Goal: Task Accomplishment & Management: Use online tool/utility

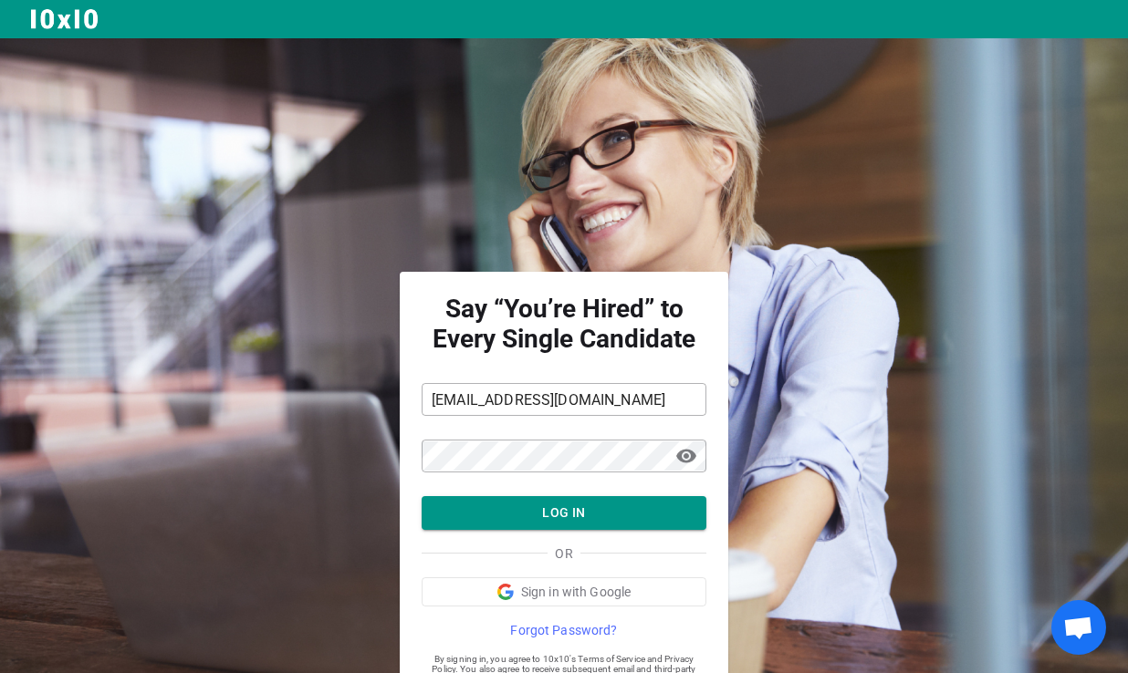
scroll to position [63, 0]
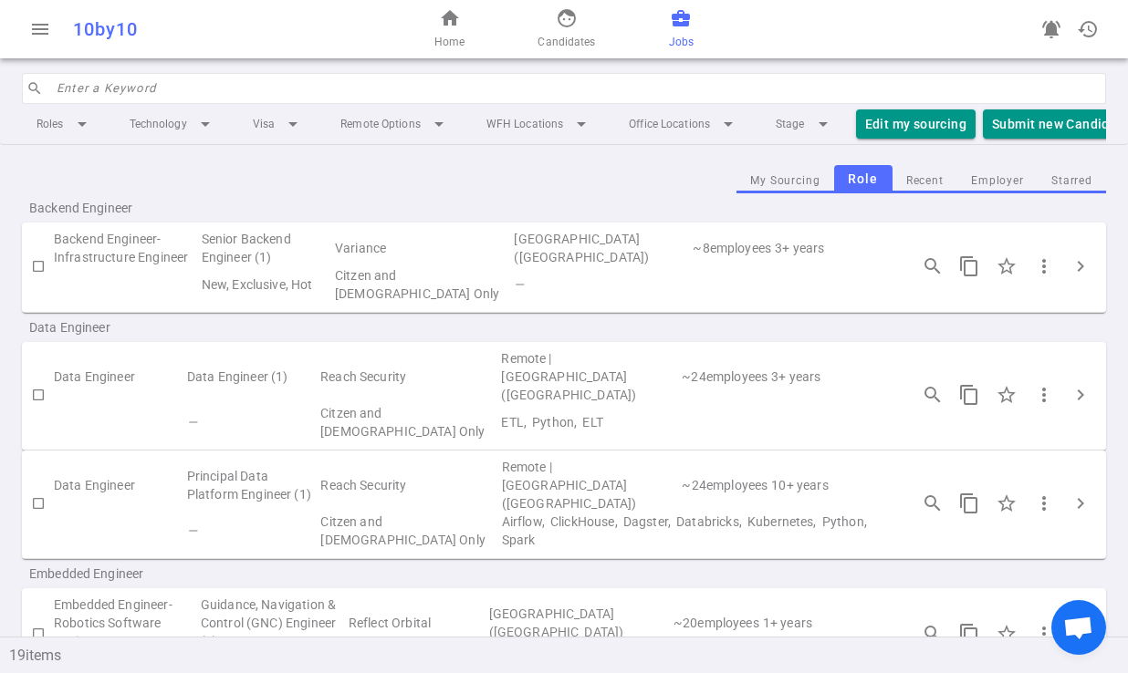
click at [832, 35] on div "notifications_active history" at bounding box center [925, 29] width 361 height 36
click at [1088, 30] on span "history" at bounding box center [1088, 29] width 22 height 22
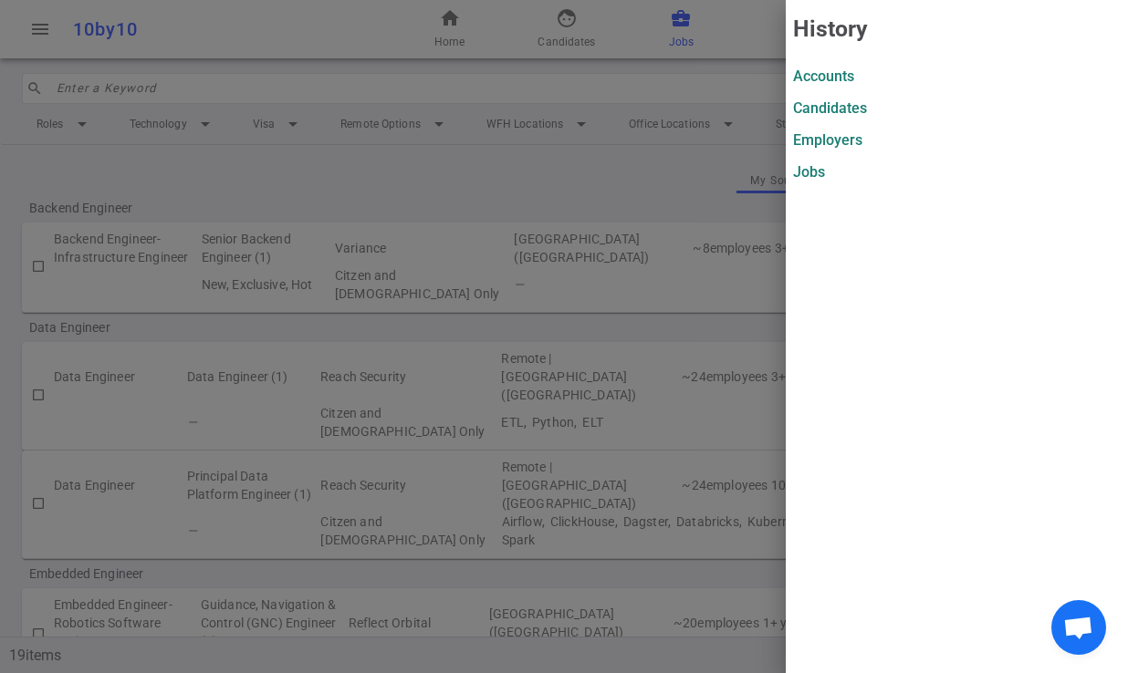
click at [741, 54] on div at bounding box center [564, 336] width 1128 height 673
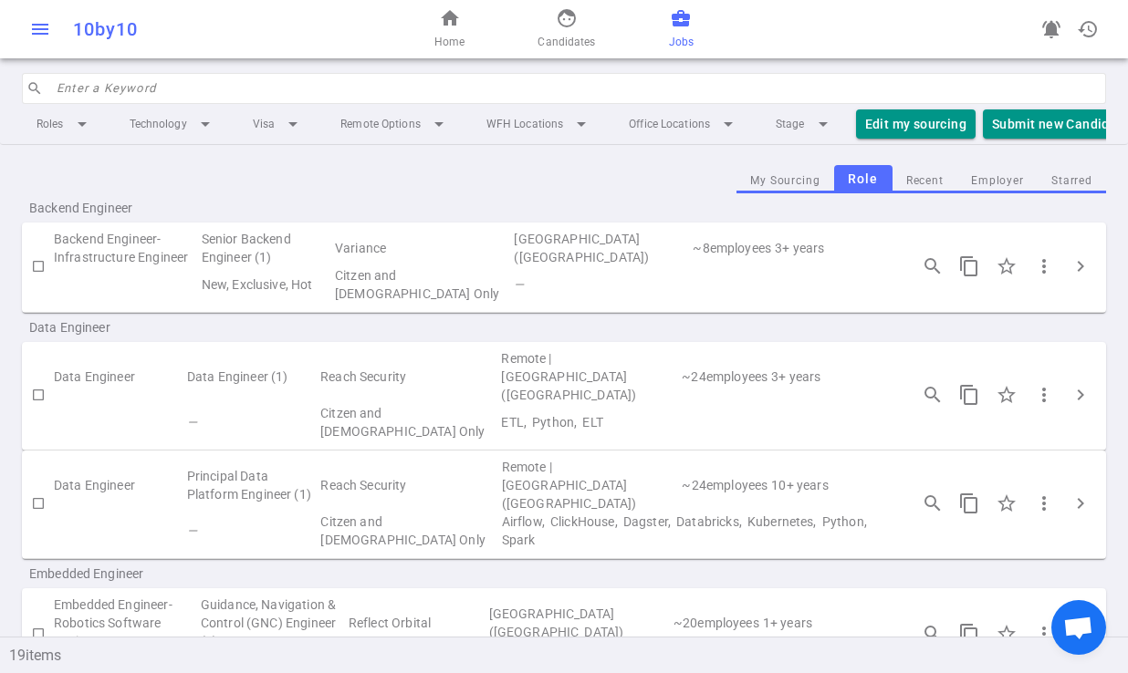
click at [33, 28] on span "menu" at bounding box center [40, 29] width 22 height 22
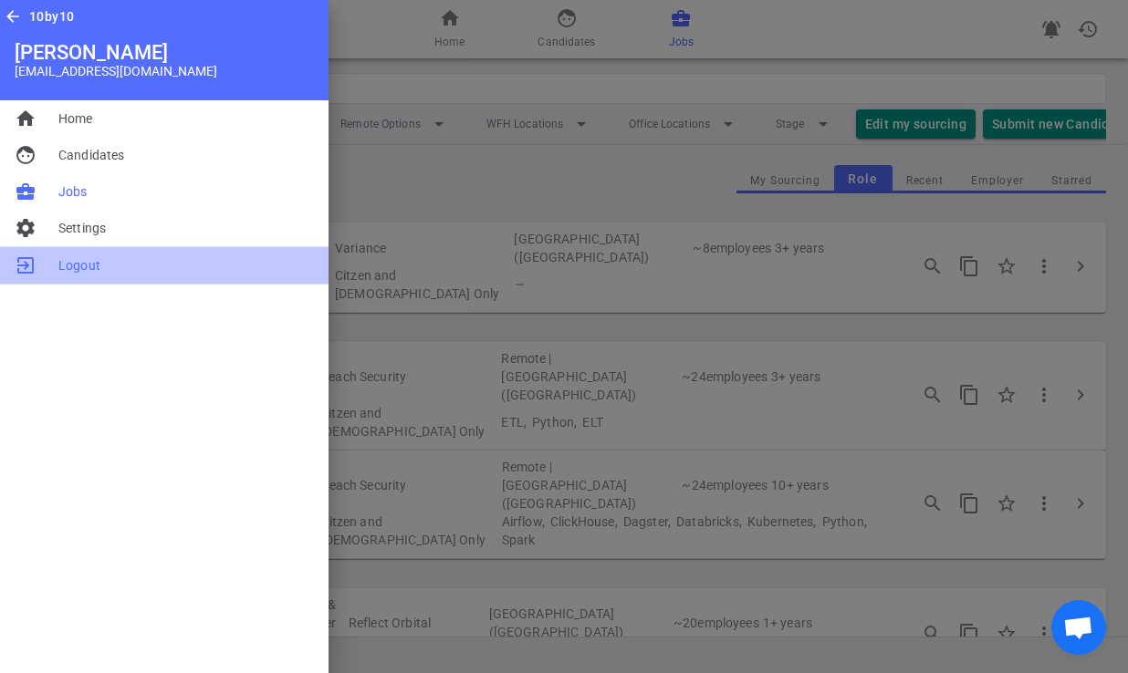
click at [78, 263] on span "Logout" at bounding box center [79, 265] width 42 height 18
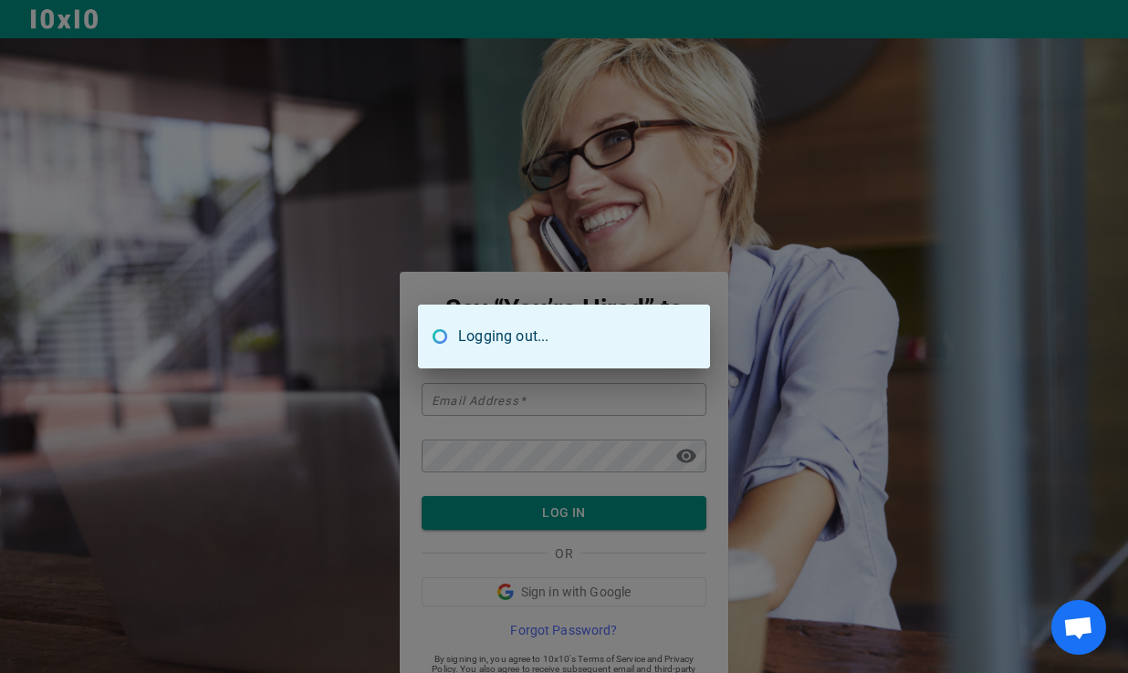
type input "sionnan@tangerinesearch.net"
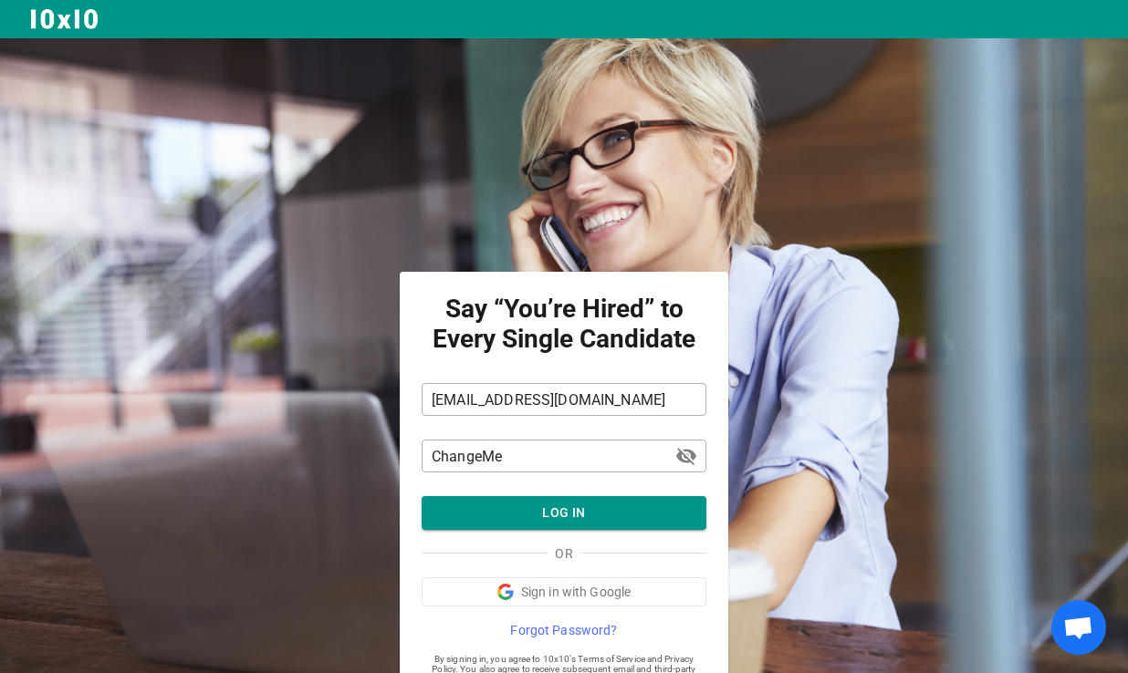
scroll to position [63, 0]
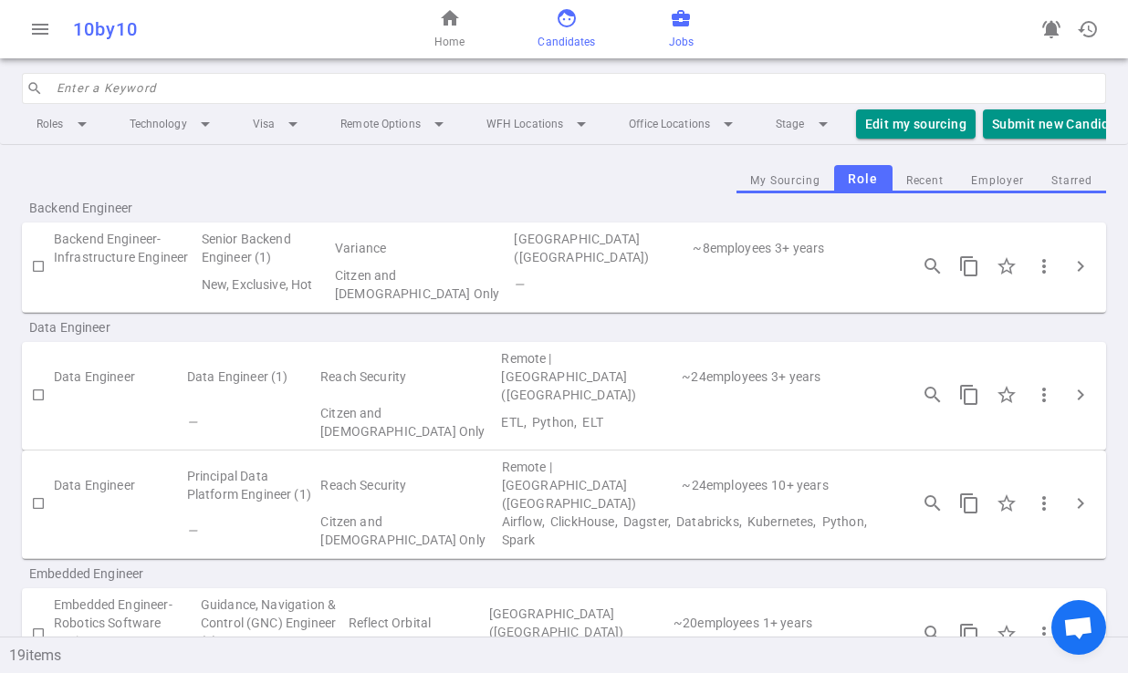
click at [572, 16] on span "face" at bounding box center [567, 18] width 22 height 22
click at [537, 31] on div "home Home face Candidates business_center Jobs" at bounding box center [563, 29] width 361 height 58
click at [548, 35] on span "Candidates" at bounding box center [565, 42] width 57 height 18
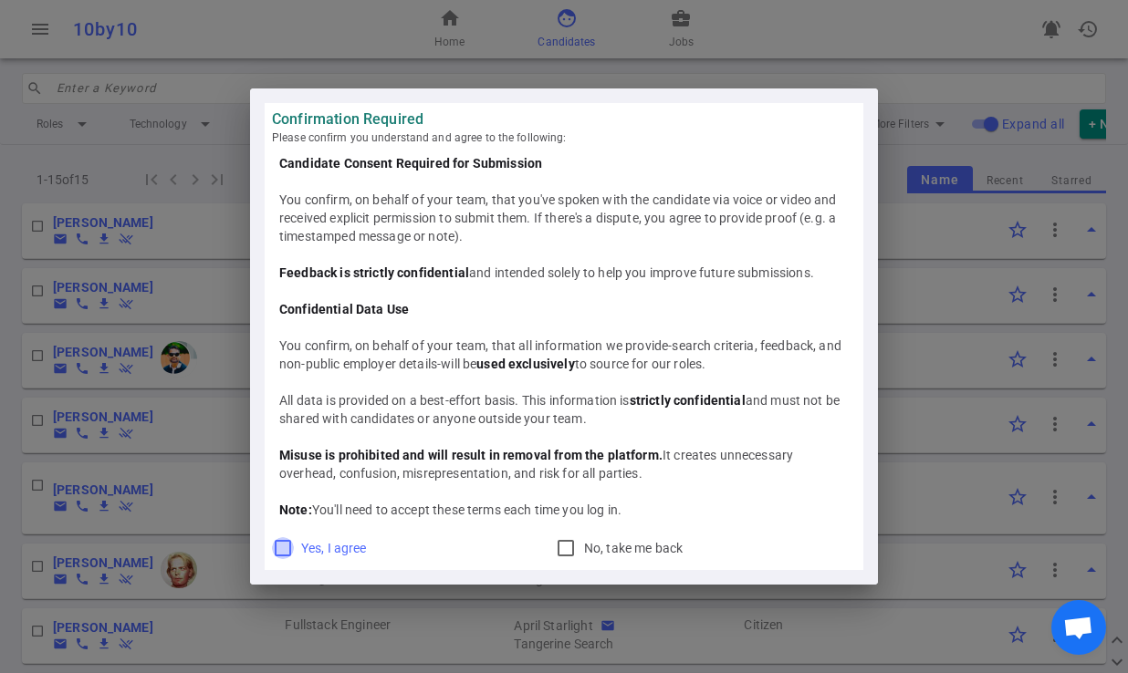
click at [287, 550] on input "Yes, I agree" at bounding box center [283, 548] width 22 height 22
checkbox input "true"
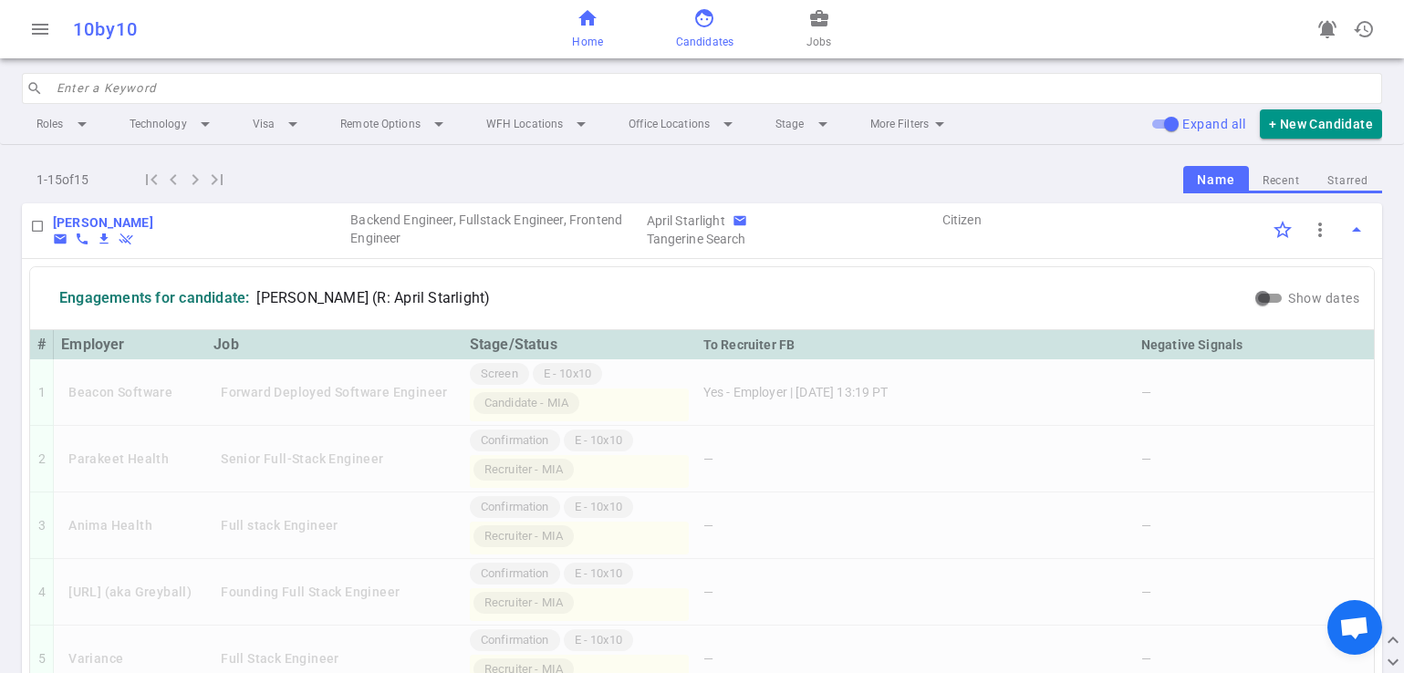
click at [593, 26] on span "home" at bounding box center [588, 18] width 22 height 22
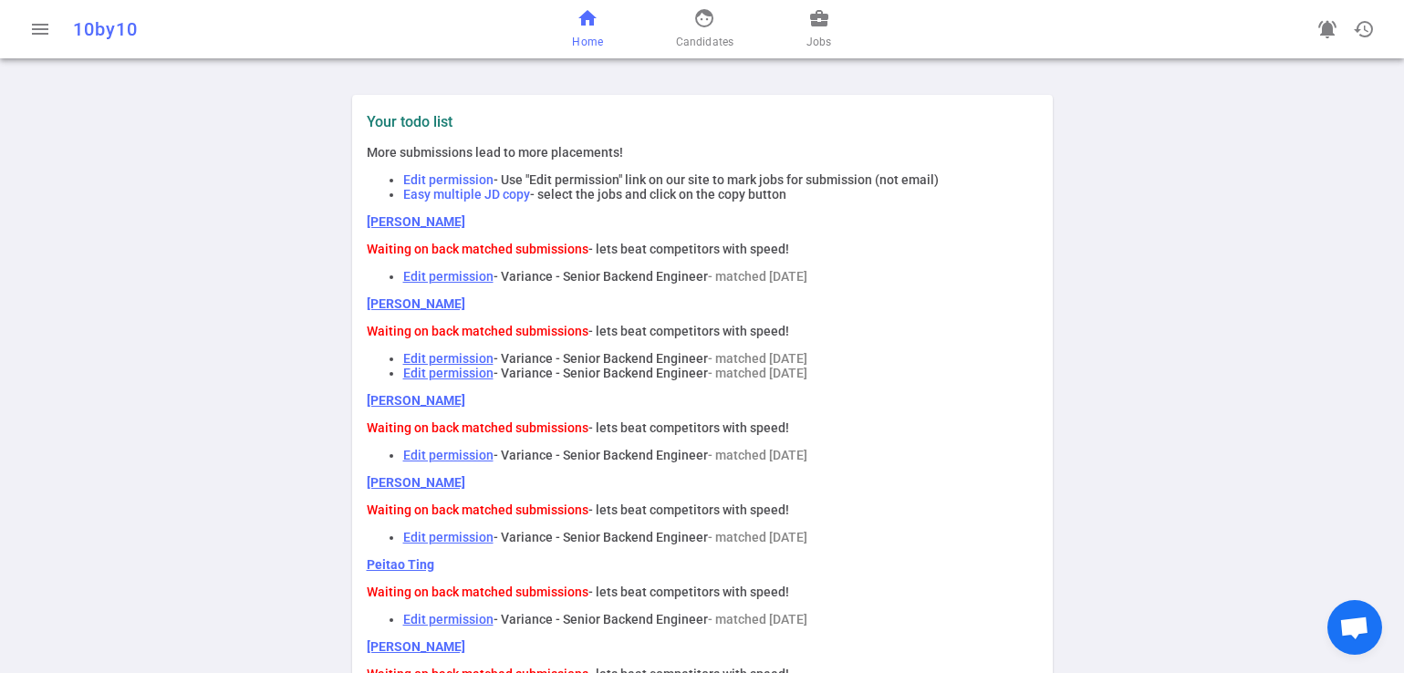
click at [401, 220] on link "[PERSON_NAME]" at bounding box center [416, 221] width 99 height 15
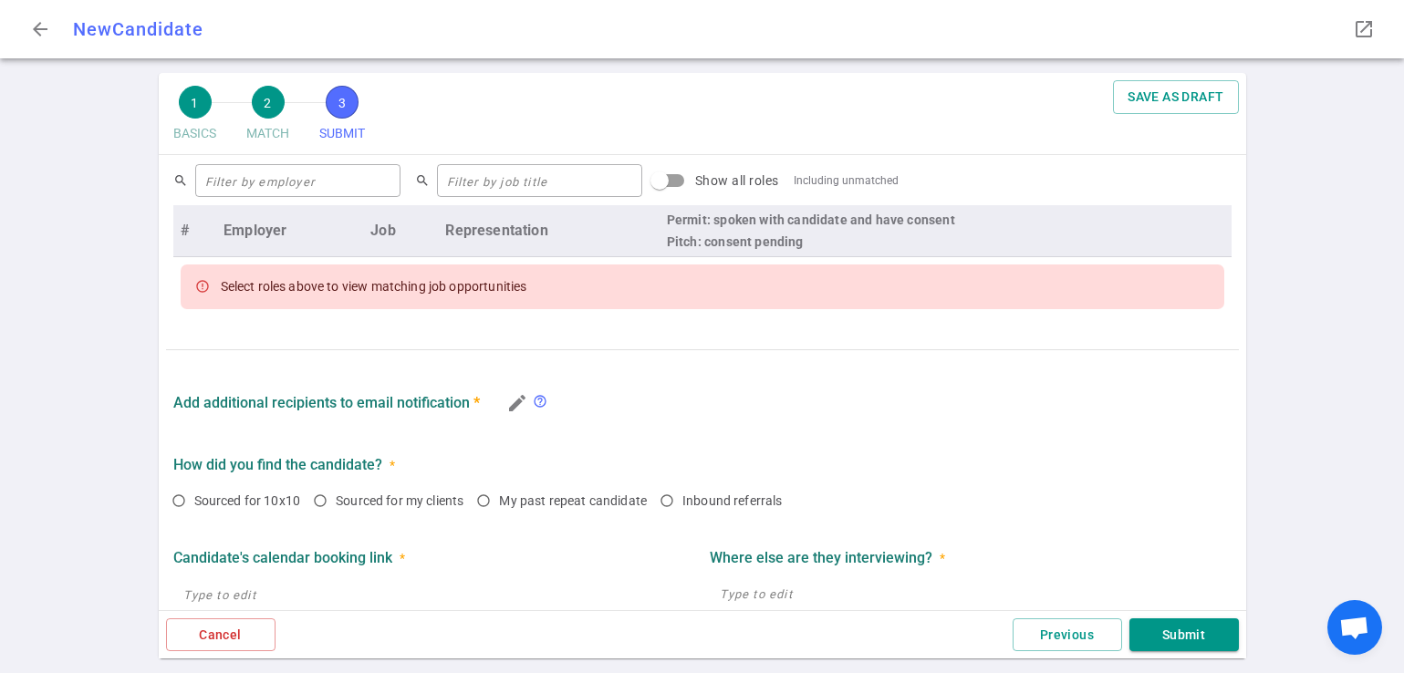
scroll to position [745, 0]
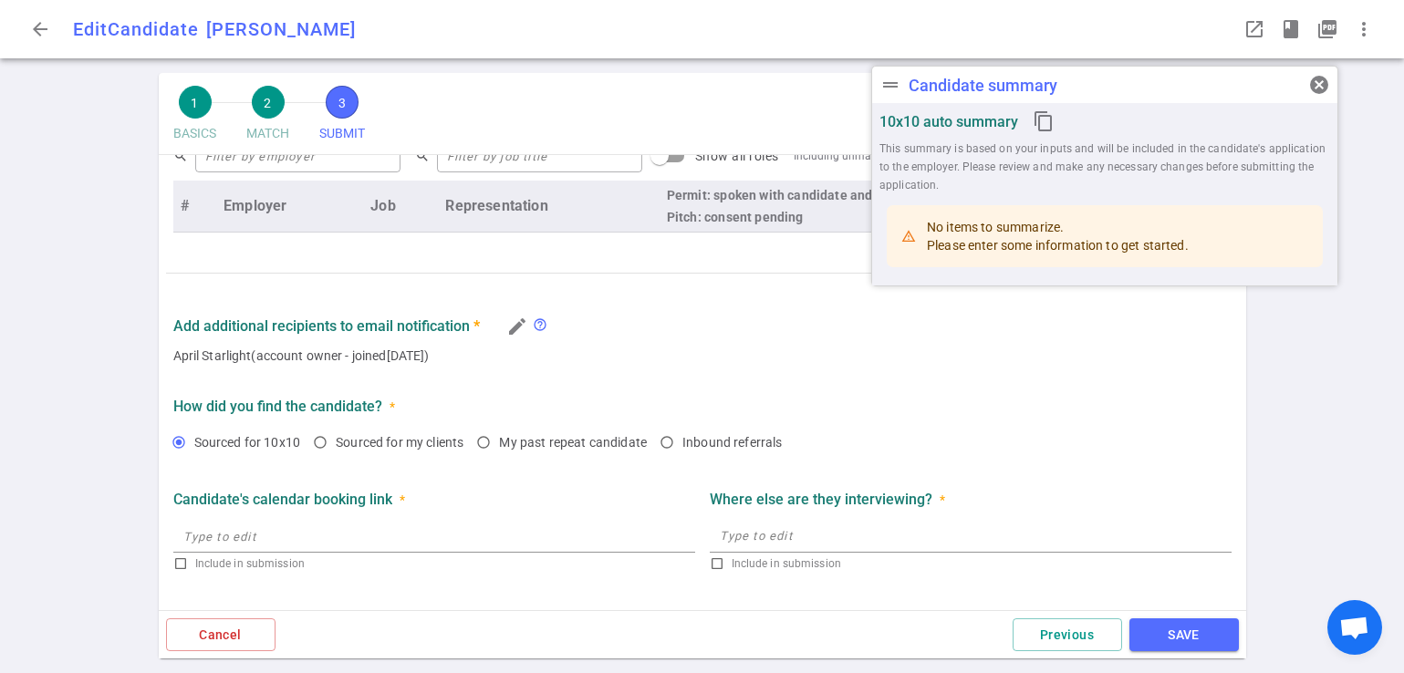
type textarea "Enjoys startup work and realizes he made a mistake joining Reveleer, they've go…"
radio input "true"
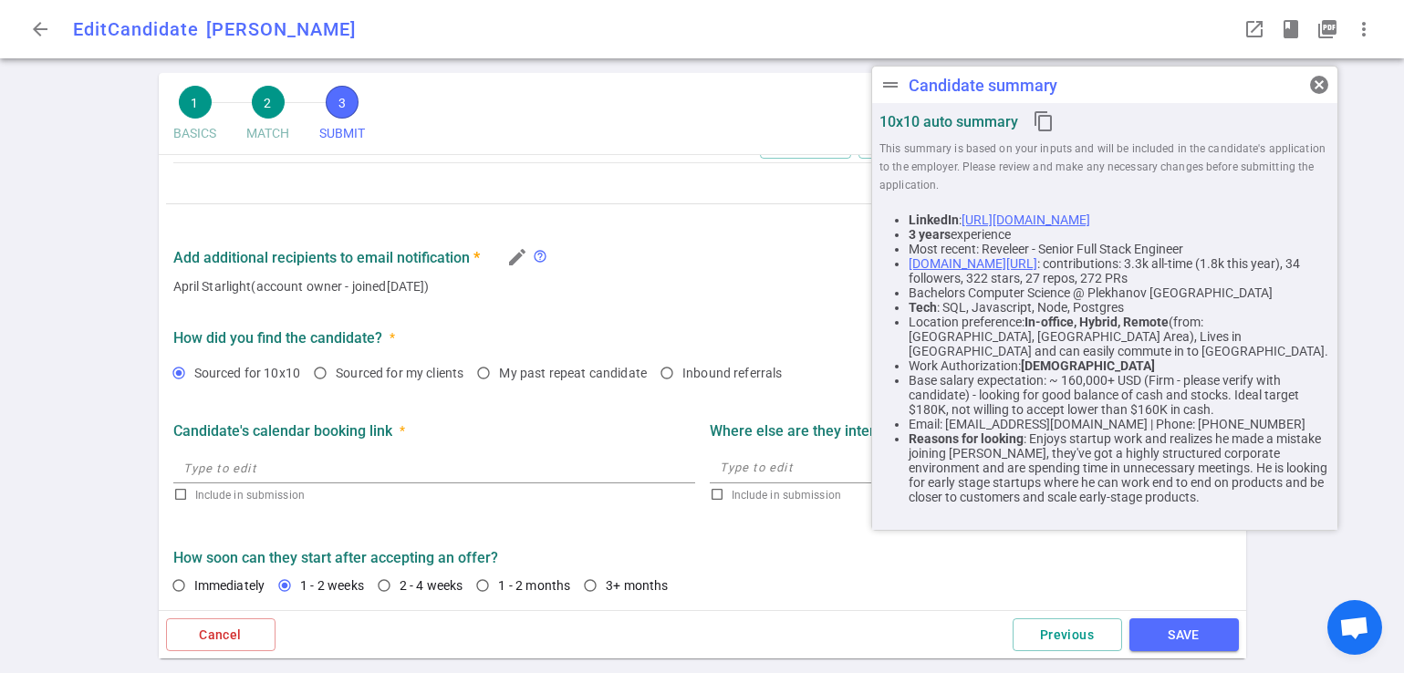
scroll to position [854, 0]
click at [189, 104] on span "1" at bounding box center [195, 102] width 33 height 33
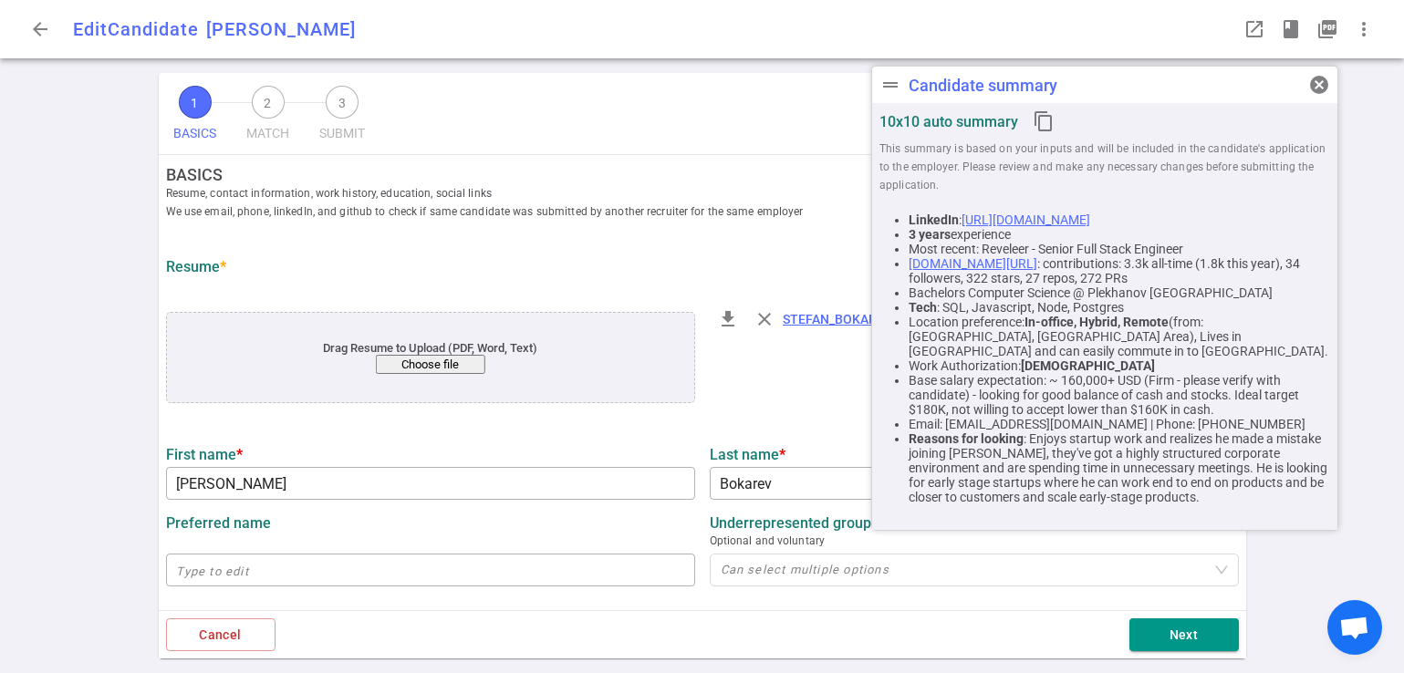
scroll to position [0, 0]
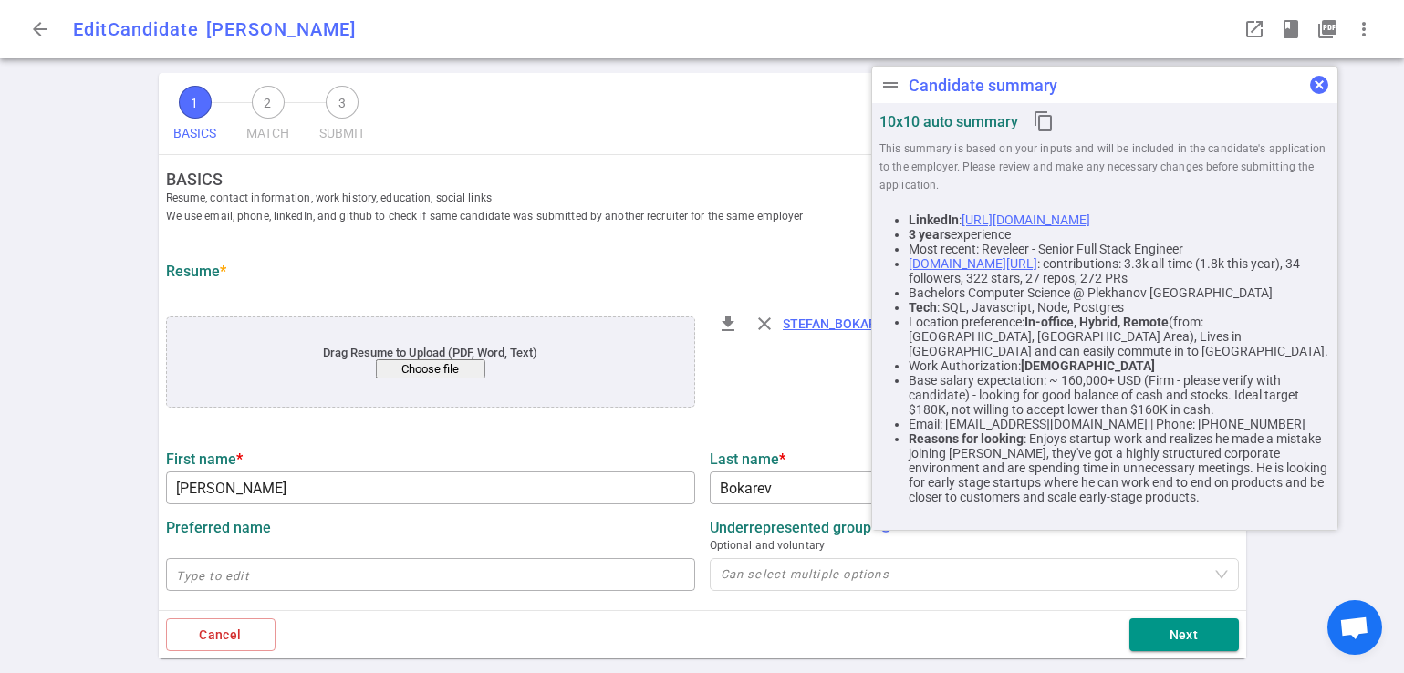
click at [1127, 81] on span "cancel" at bounding box center [1319, 85] width 22 height 22
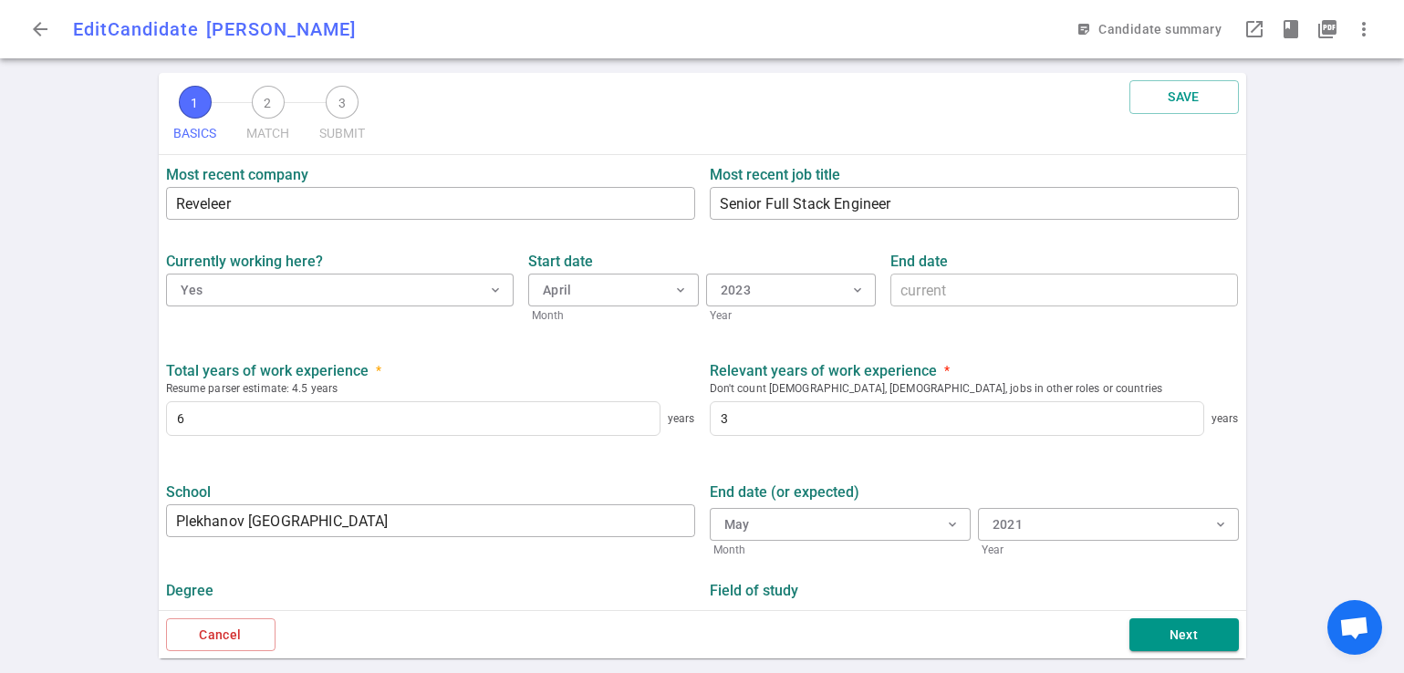
scroll to position [811, 0]
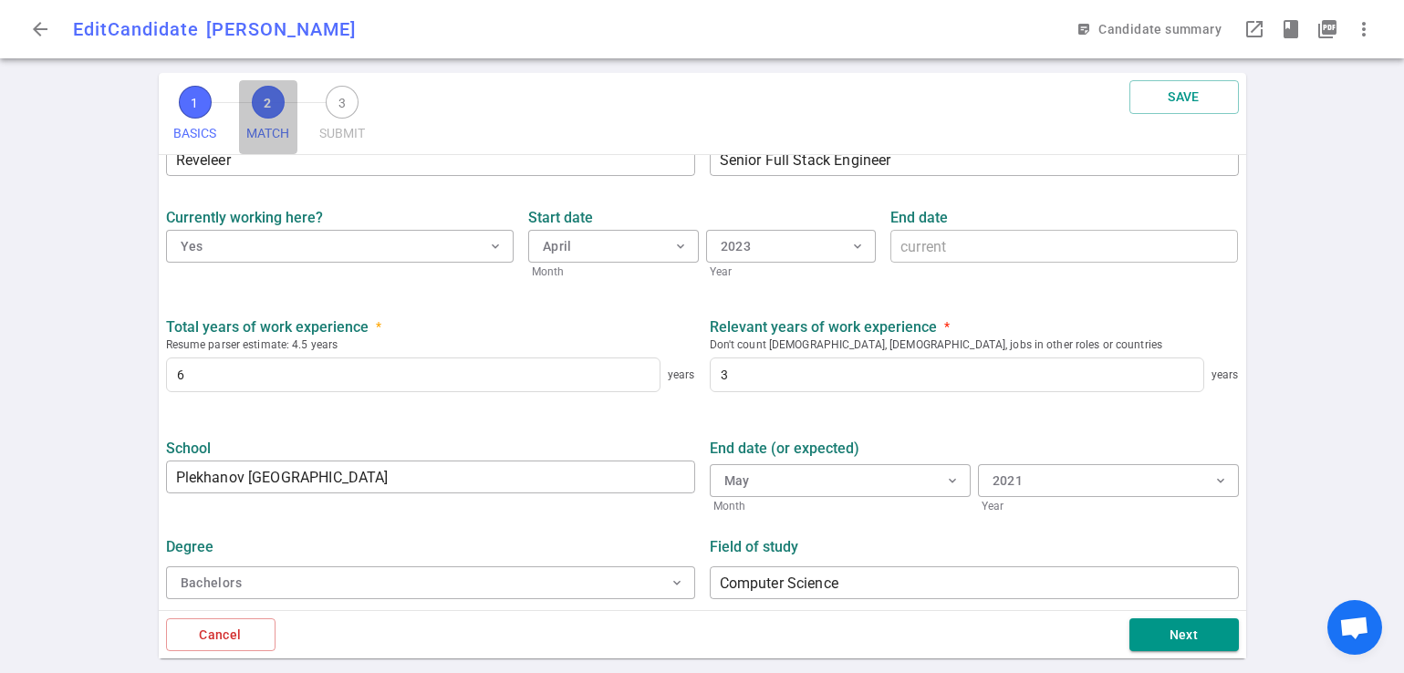
click at [267, 102] on span "2" at bounding box center [268, 102] width 33 height 33
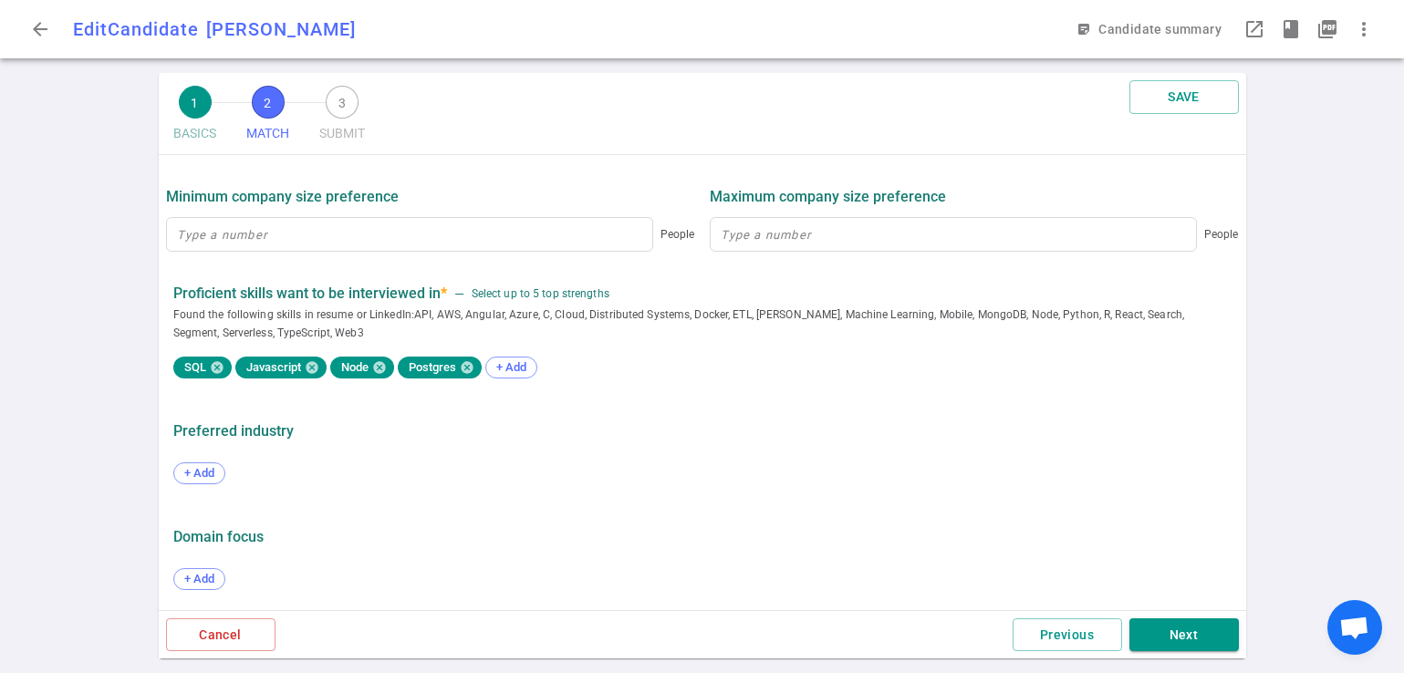
scroll to position [865, 0]
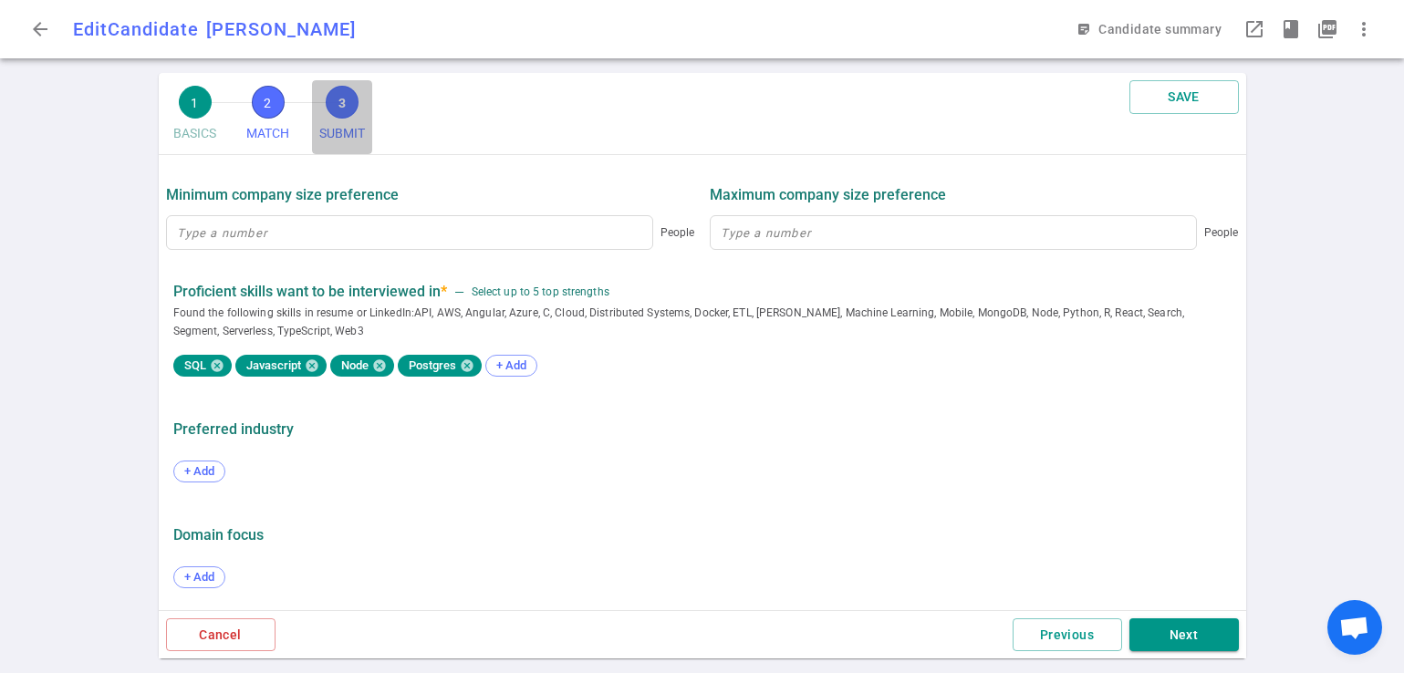
click at [342, 104] on span "3" at bounding box center [342, 102] width 33 height 33
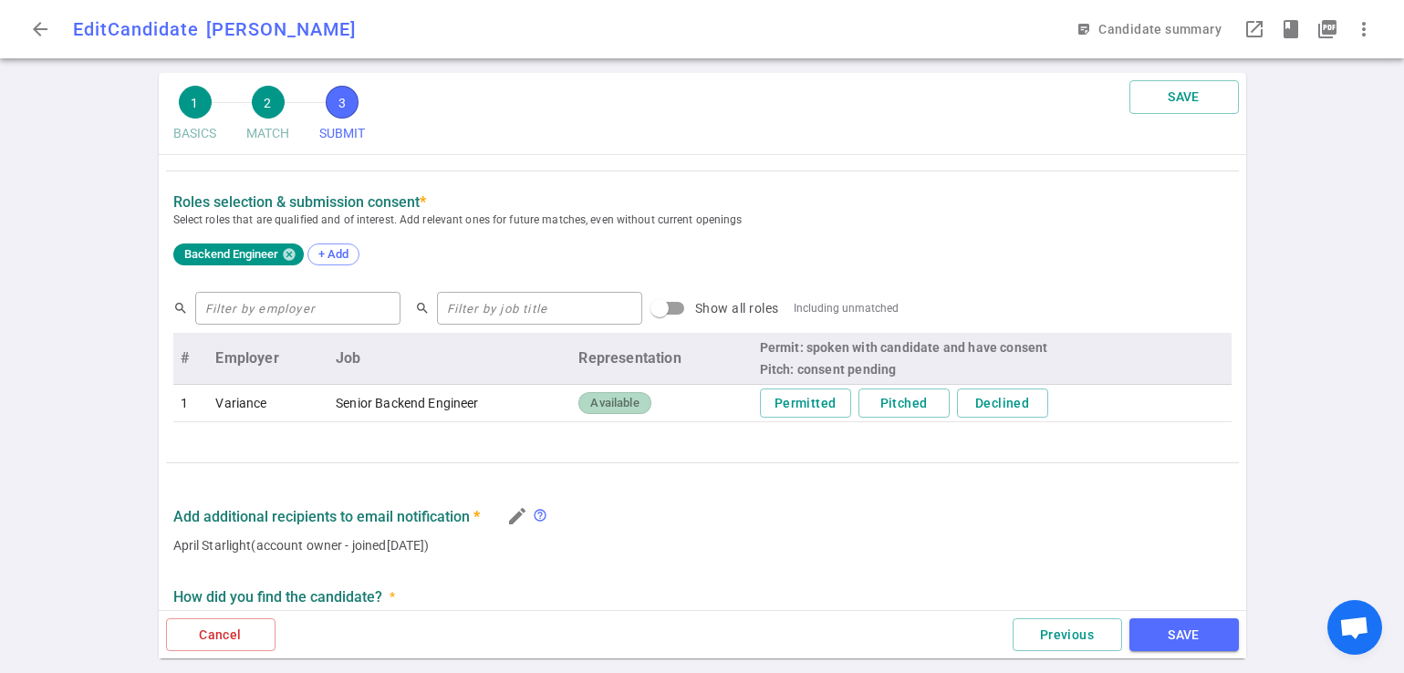
scroll to position [572, 0]
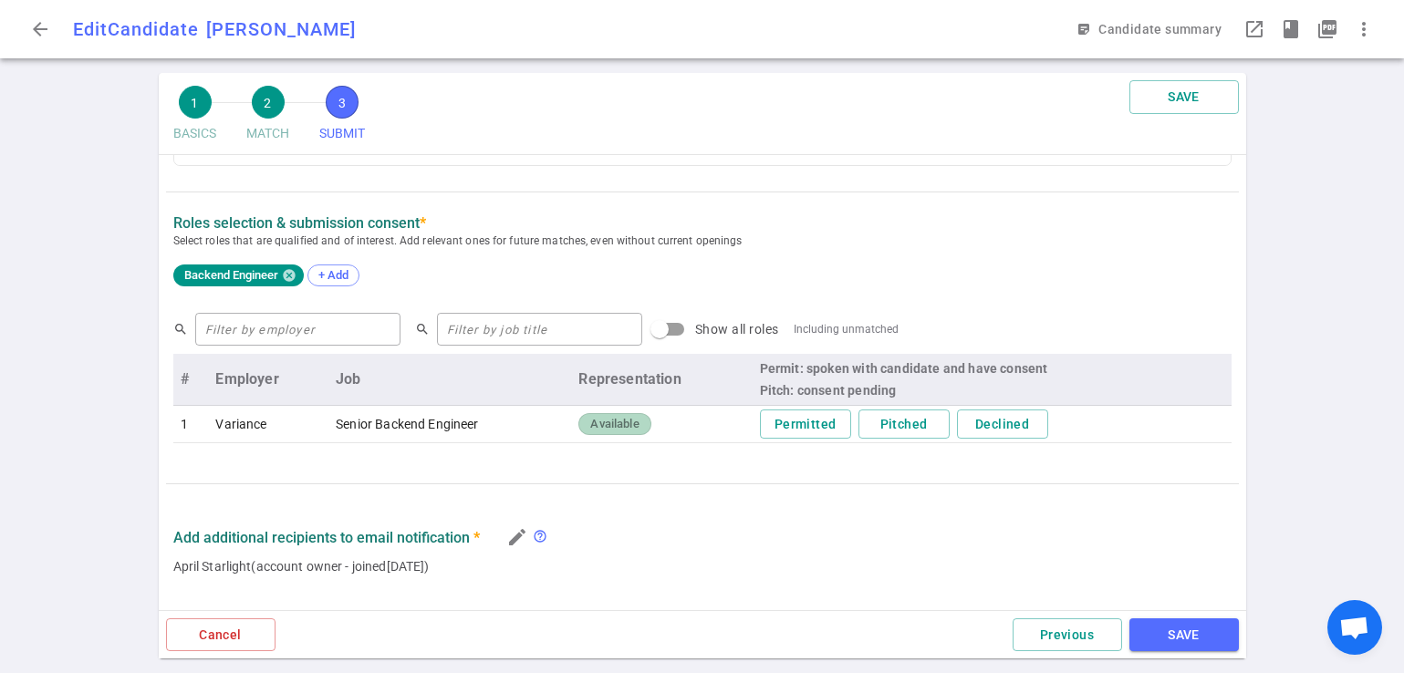
click at [982, 247] on div "Roles Selection & Submission Consent * Select roles that are qualified and of i…" at bounding box center [702, 257] width 1073 height 87
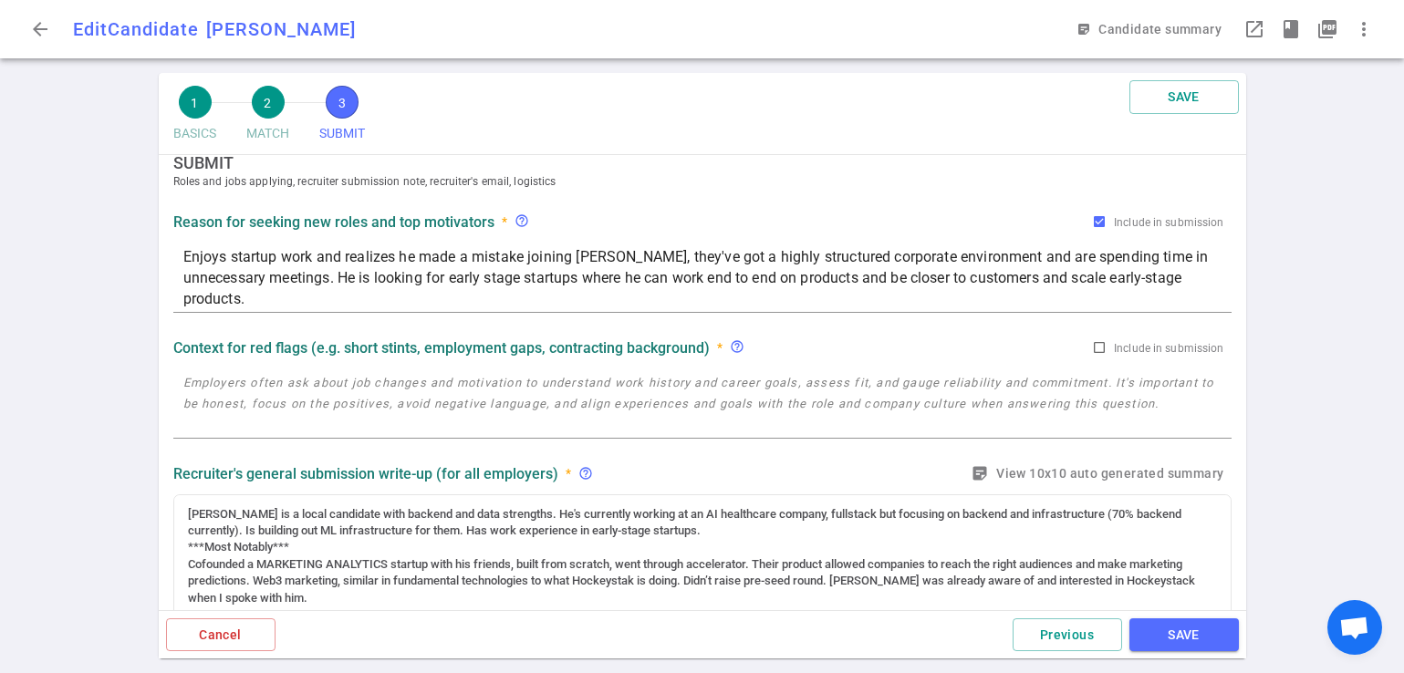
scroll to position [0, 0]
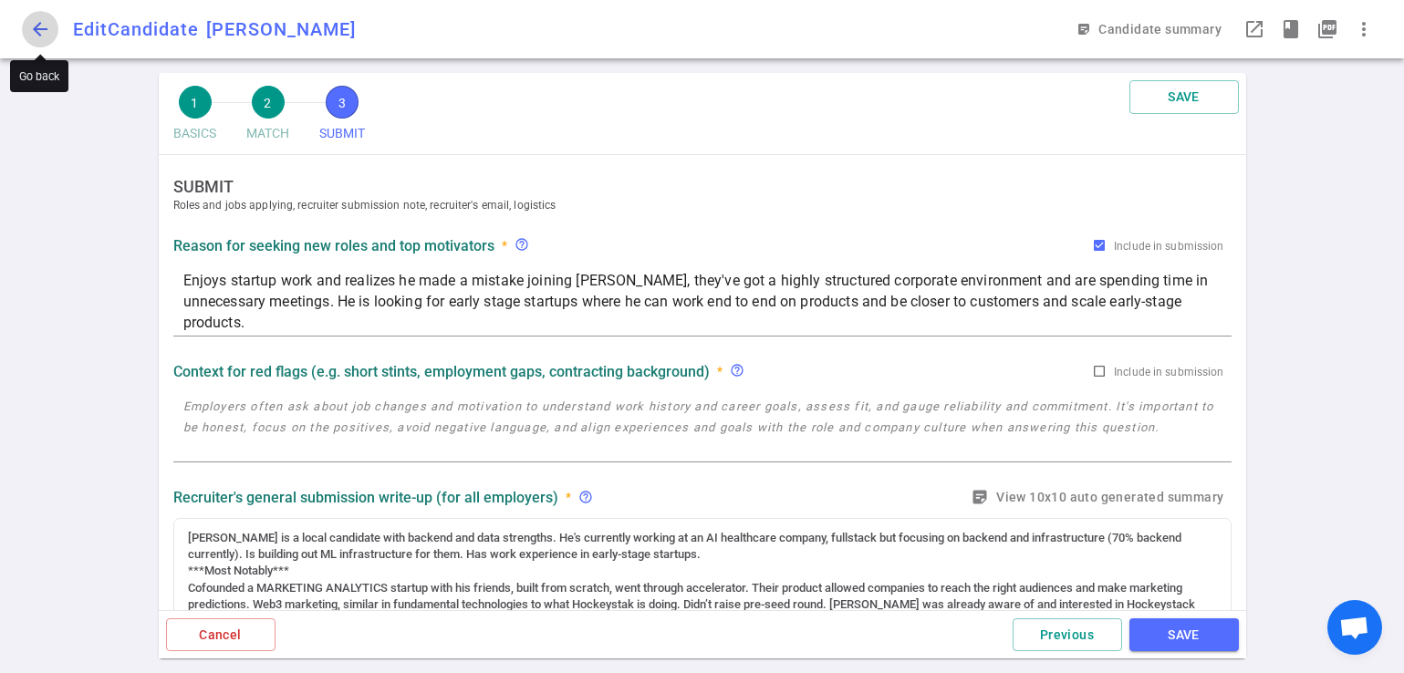
click at [33, 23] on span "arrow_back" at bounding box center [40, 29] width 22 height 22
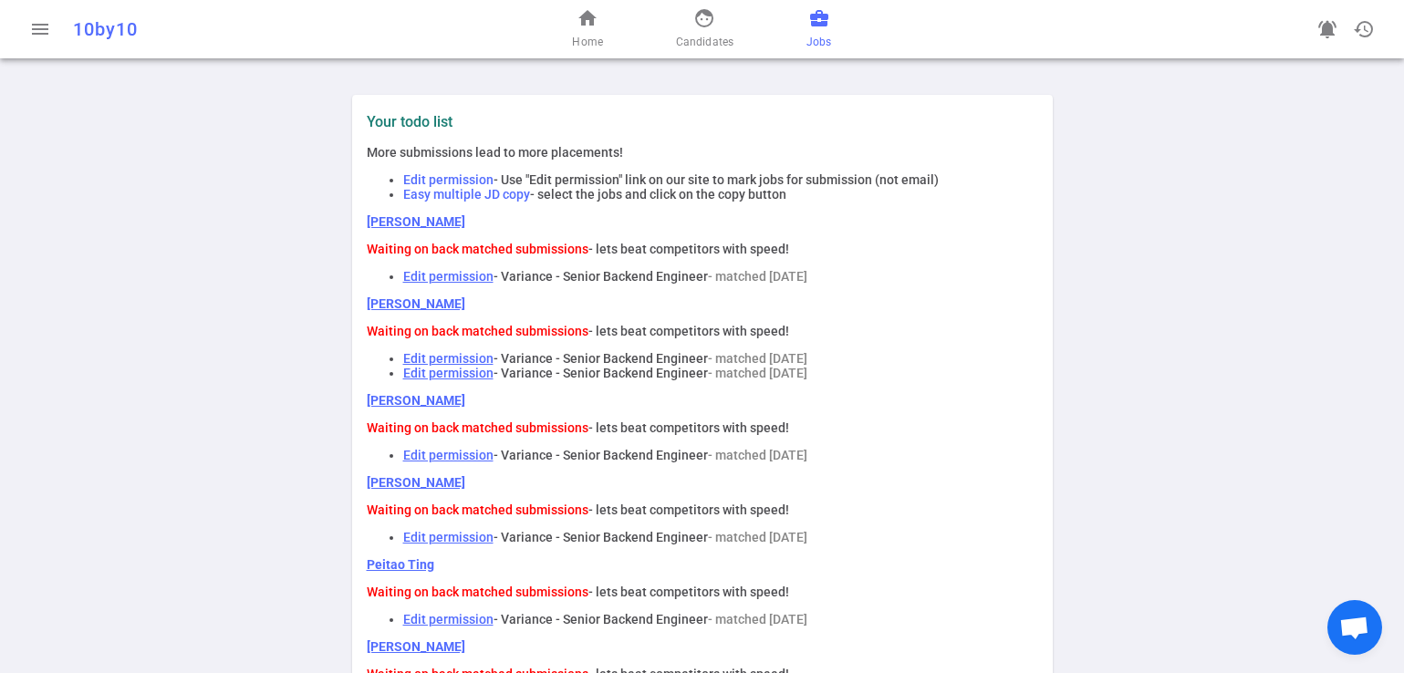
click at [828, 26] on span "business_center" at bounding box center [819, 18] width 22 height 22
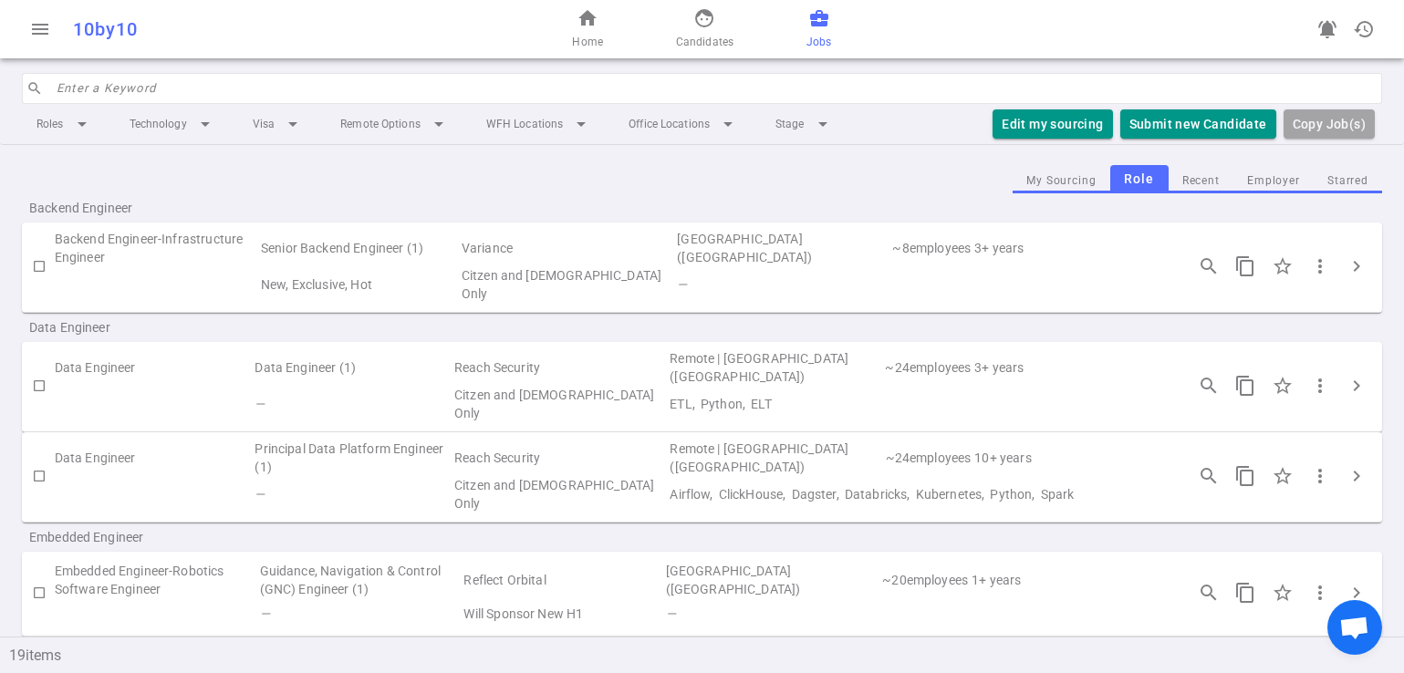
click at [499, 264] on td "Variance" at bounding box center [567, 248] width 215 height 36
click at [1346, 269] on span "chevron_right" at bounding box center [1357, 266] width 22 height 22
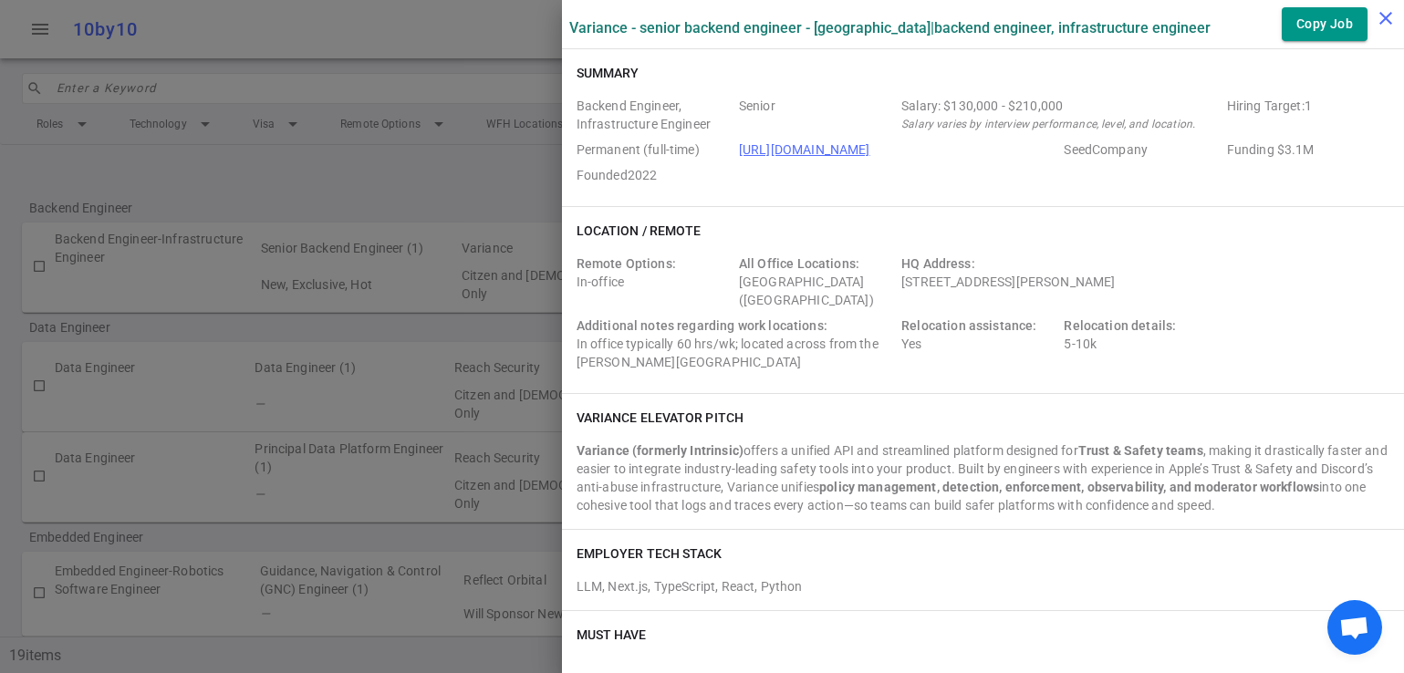
click at [1375, 19] on icon "close" at bounding box center [1386, 18] width 22 height 22
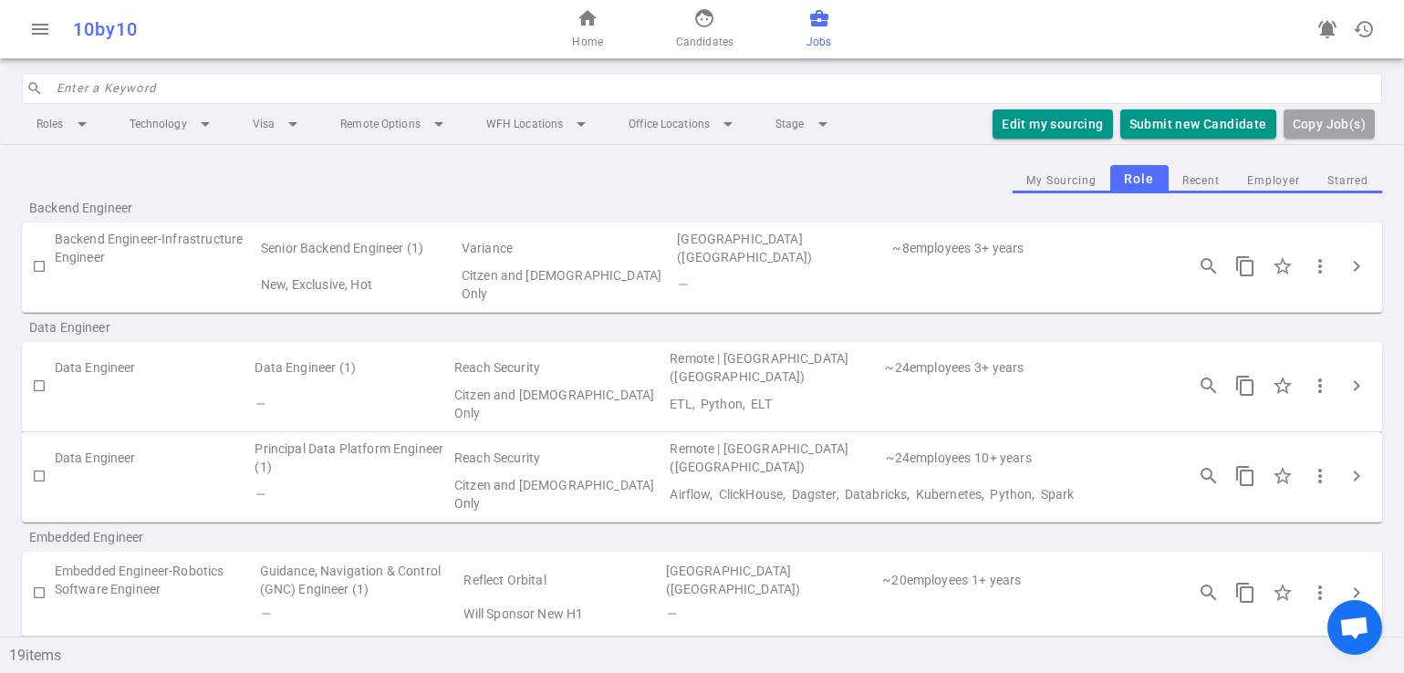
click at [797, 170] on div "My Sourcing Role Recent Employer Starred" at bounding box center [702, 179] width 1360 height 28
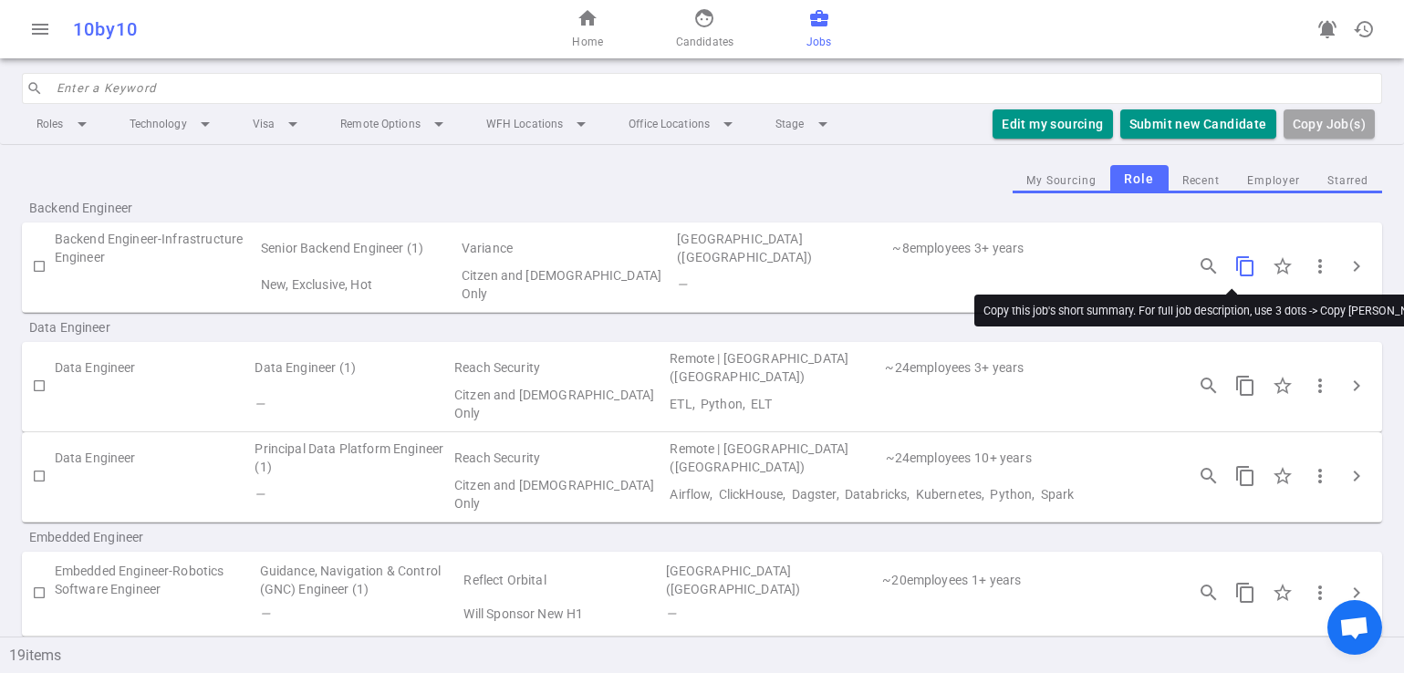
click at [1235, 262] on span "content_copy" at bounding box center [1246, 266] width 22 height 22
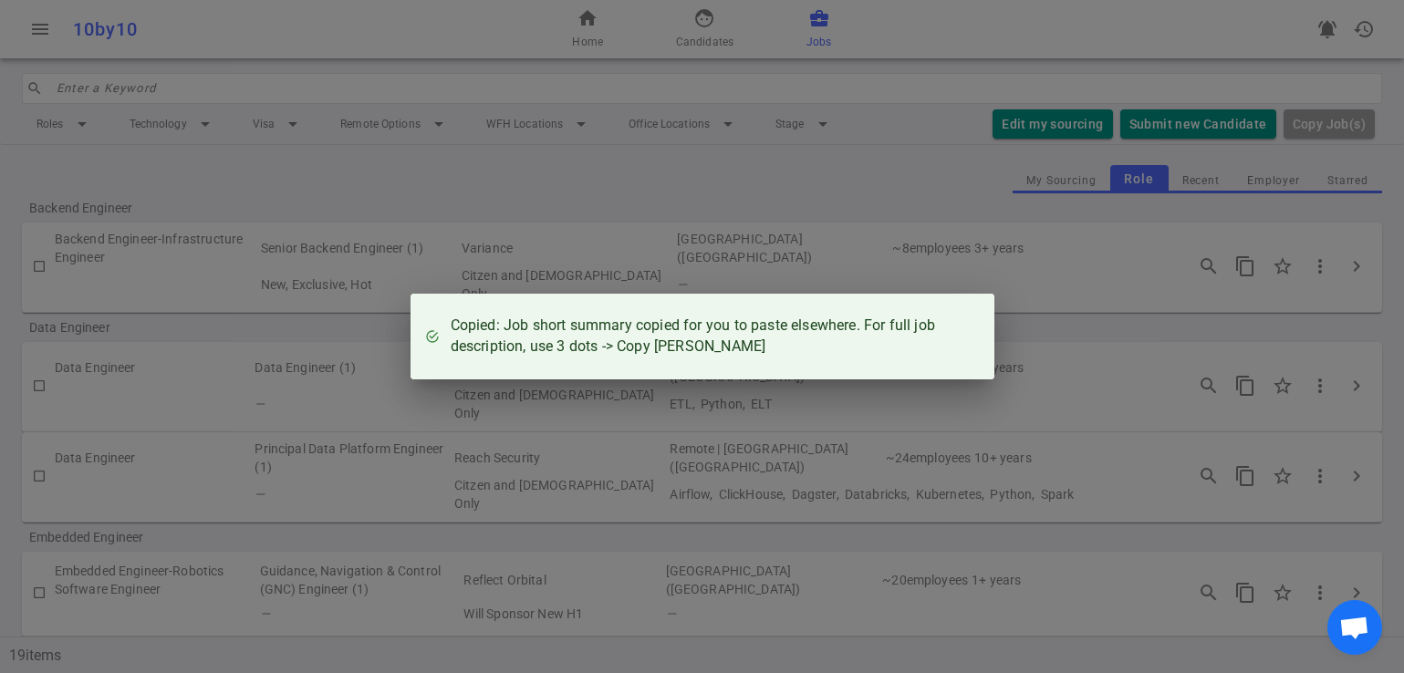
click at [1301, 324] on div "Copied: Job short summary copied for you to paste elsewhere. For full job descr…" at bounding box center [702, 336] width 1404 height 673
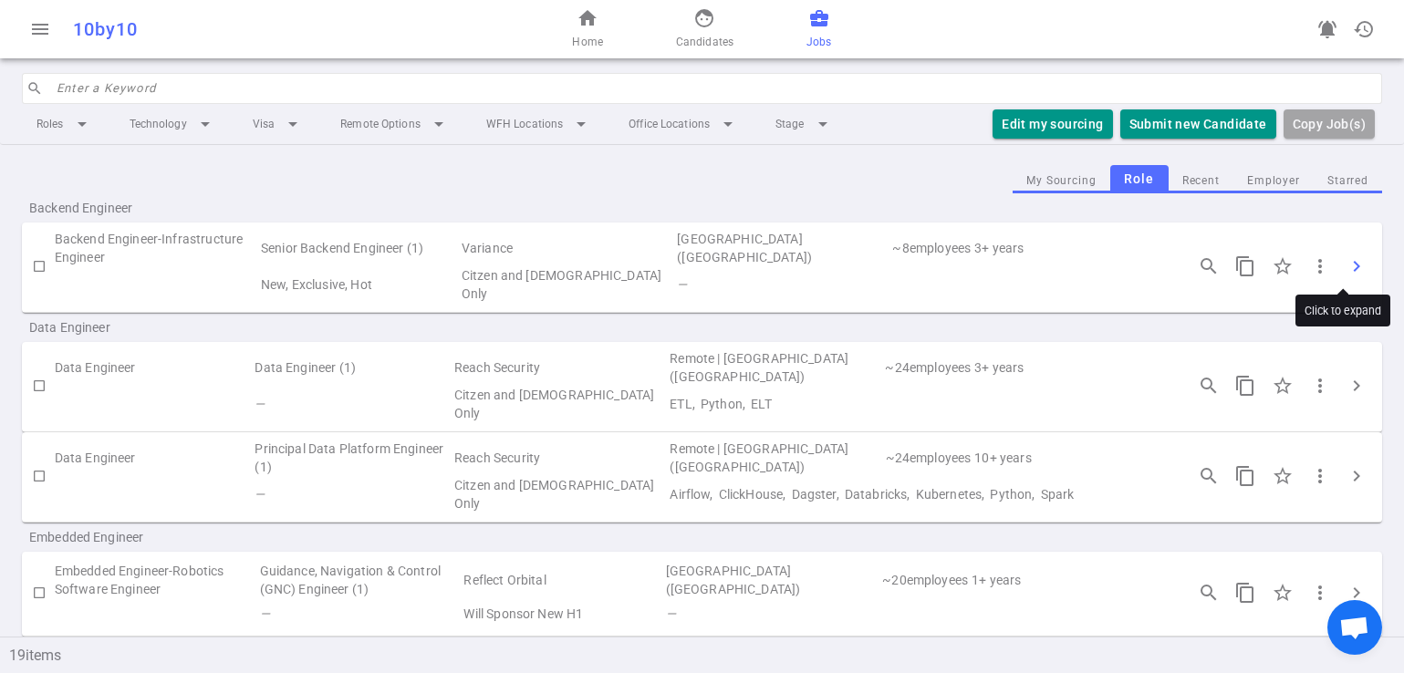
click at [1346, 264] on span "chevron_right" at bounding box center [1357, 266] width 22 height 22
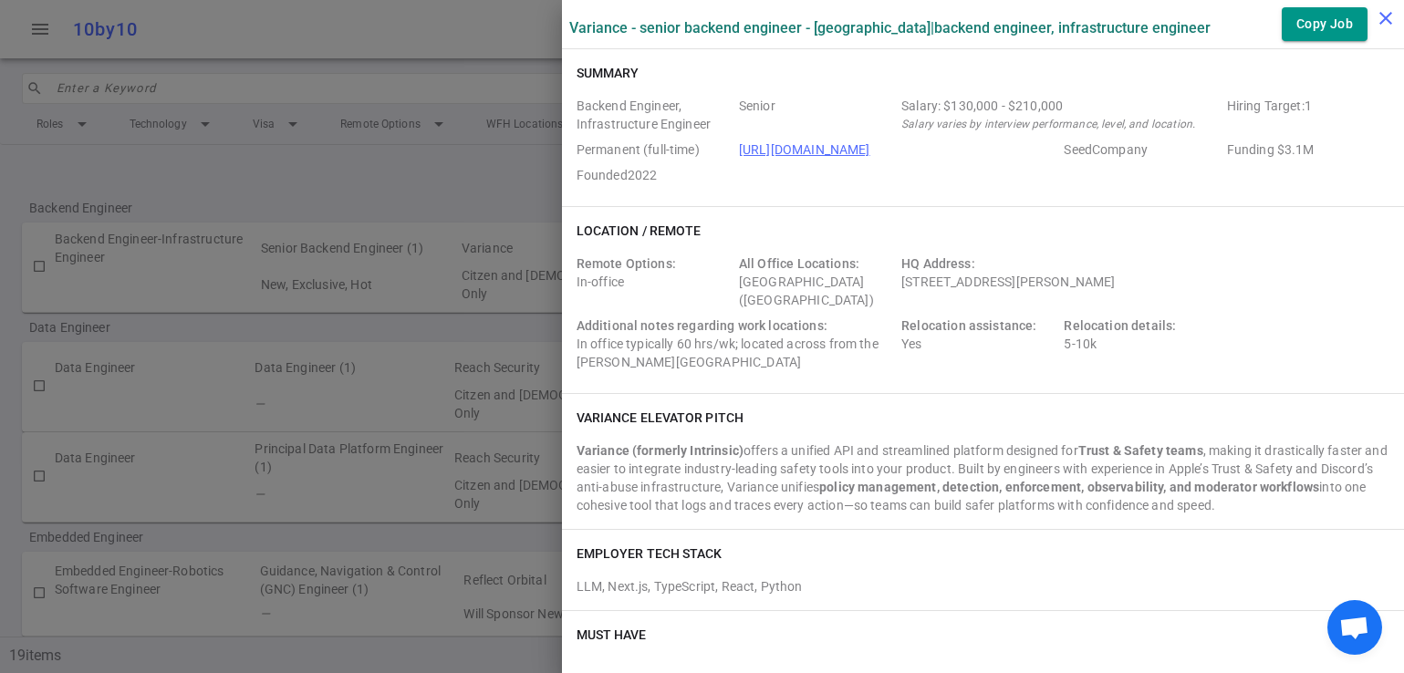
click at [1387, 16] on icon "close" at bounding box center [1386, 18] width 22 height 22
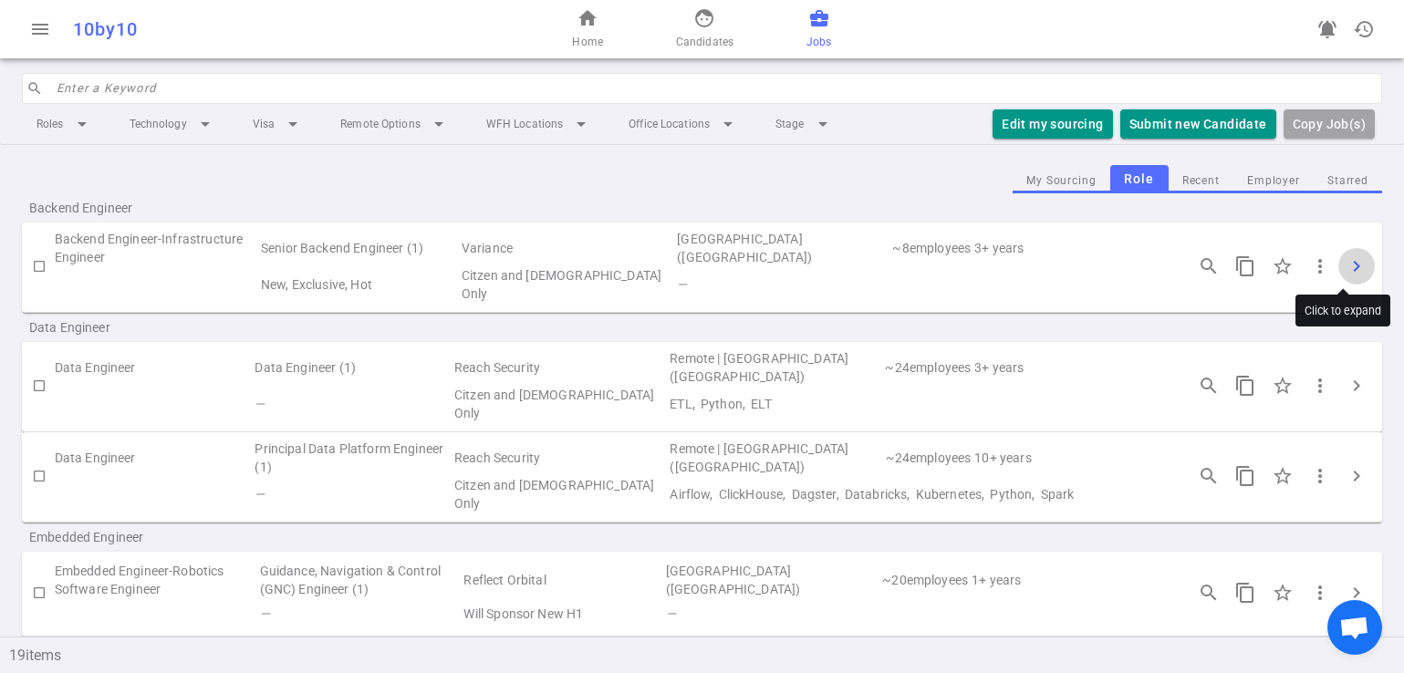
click at [1346, 262] on span "chevron_right" at bounding box center [1357, 266] width 22 height 22
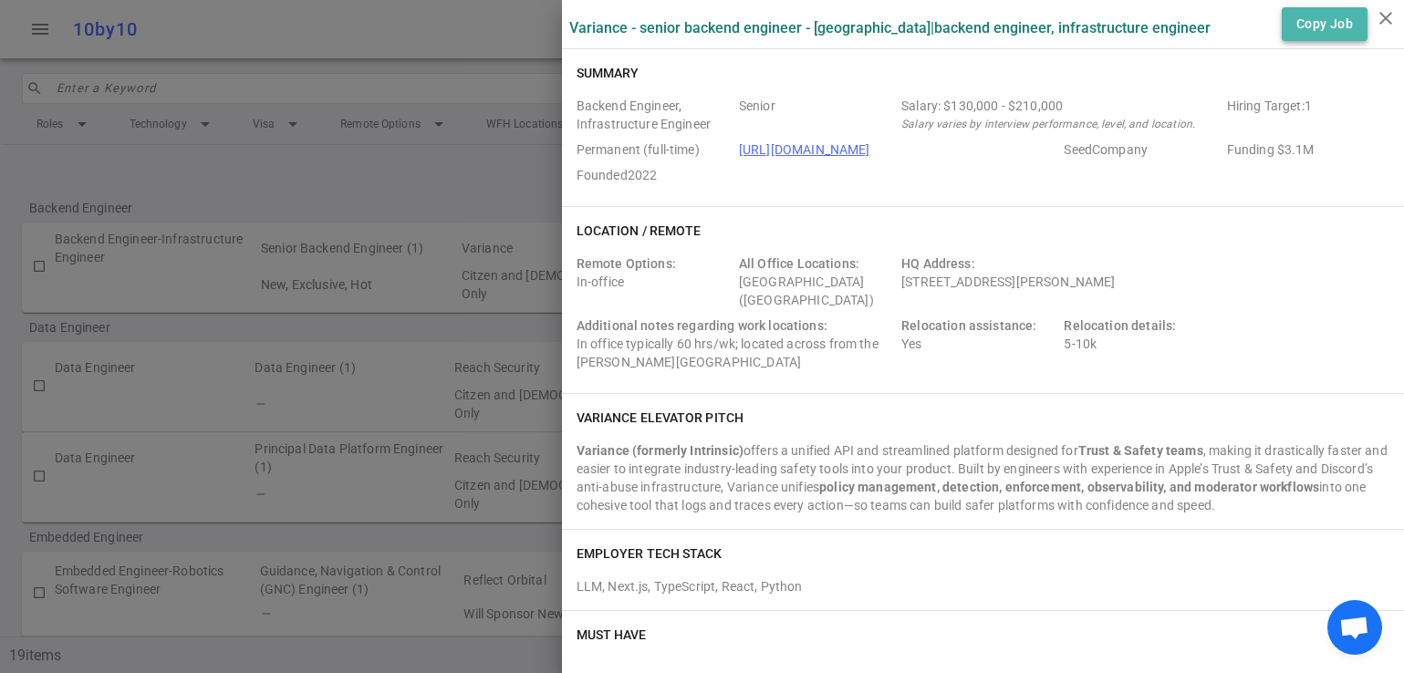
click at [1303, 30] on button "Copy Job" at bounding box center [1325, 24] width 86 height 34
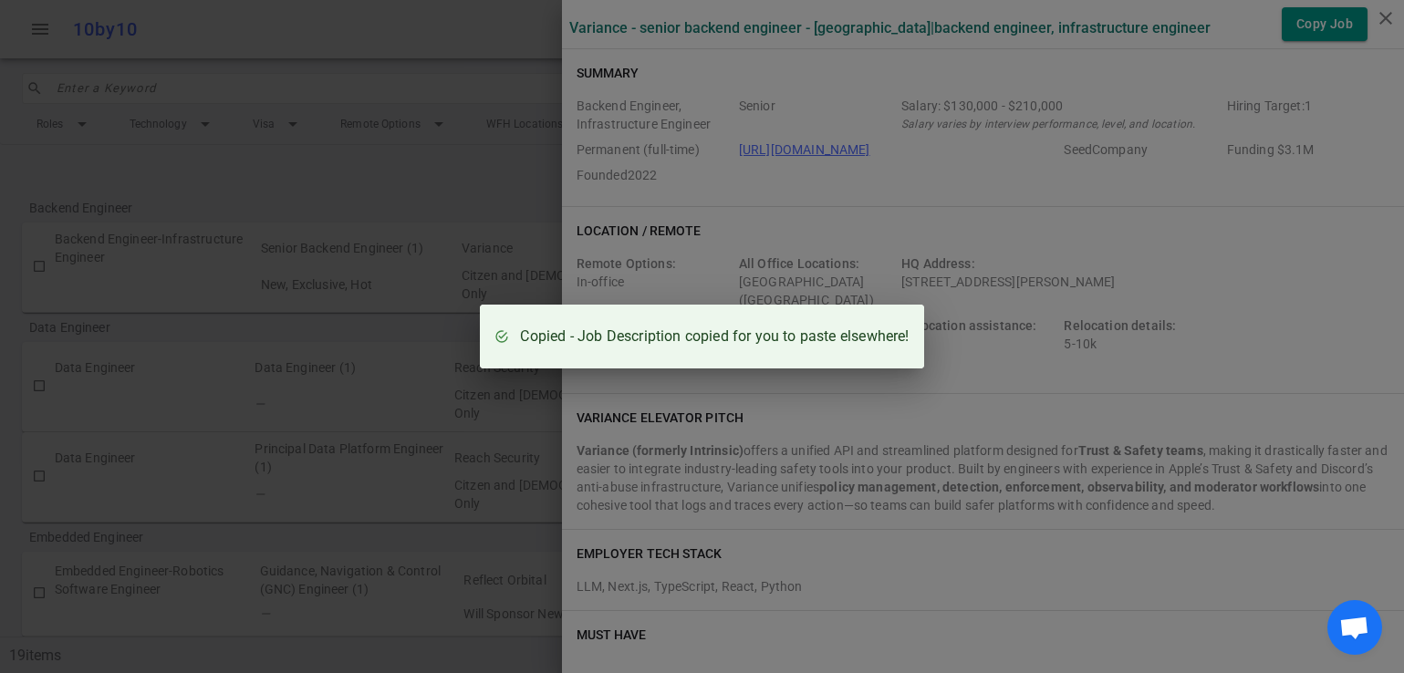
click at [1171, 237] on div "Copied - Job Description copied for you to paste elsewhere!" at bounding box center [702, 336] width 1404 height 673
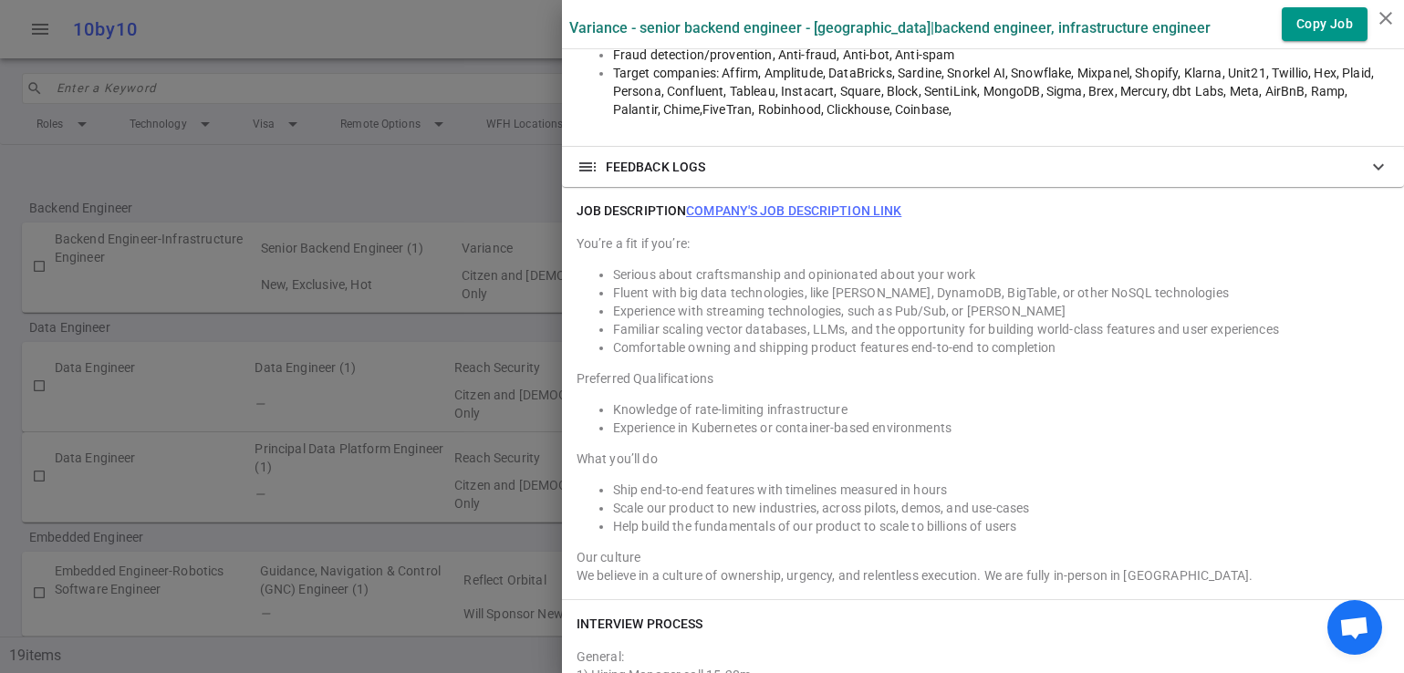
scroll to position [1350, 0]
